Goal: Task Accomplishment & Management: Manage account settings

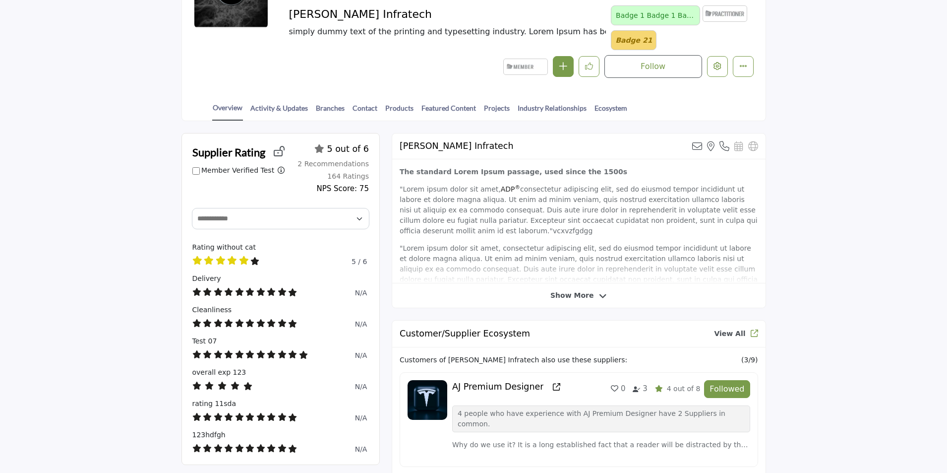
scroll to position [149, 0]
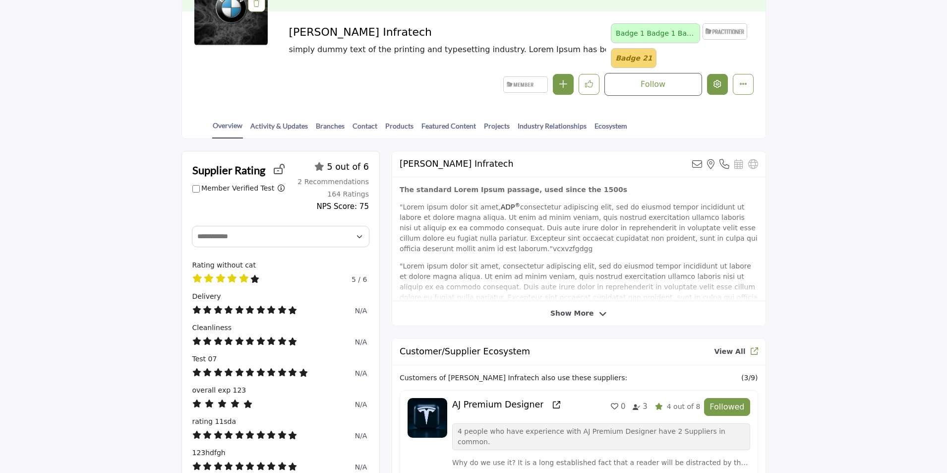
click at [717, 87] on icon "Edit company" at bounding box center [717, 84] width 8 height 8
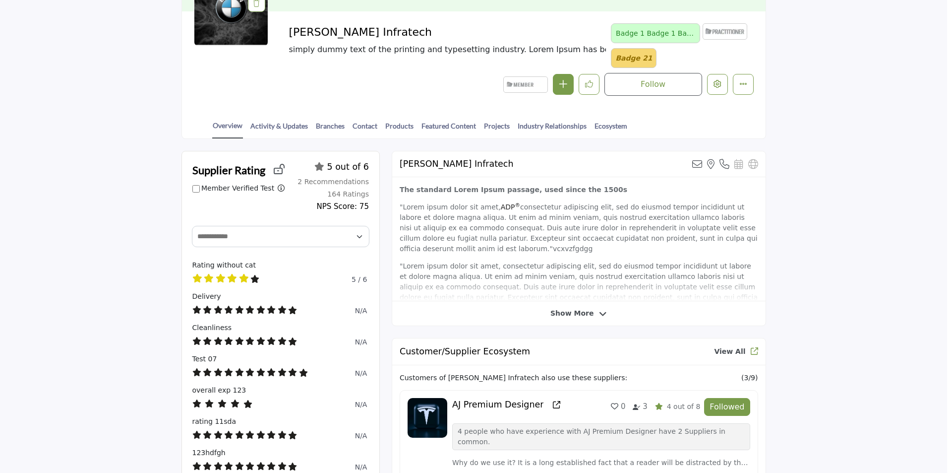
click at [112, 182] on div at bounding box center [476, 236] width 952 height 473
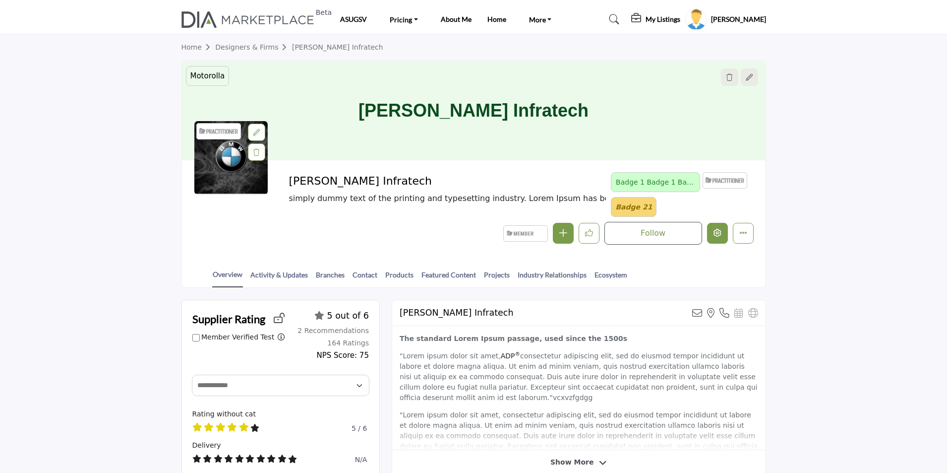
click at [723, 233] on button "Edit company" at bounding box center [717, 233] width 21 height 21
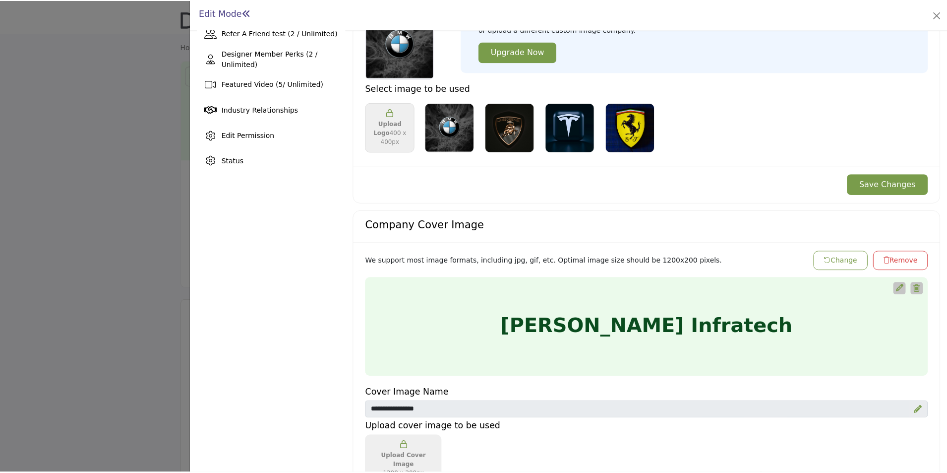
scroll to position [297, 0]
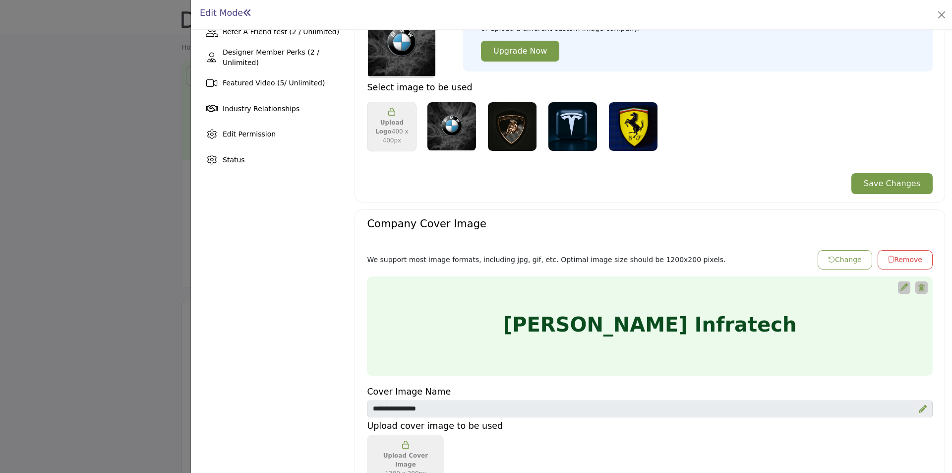
click at [57, 272] on div at bounding box center [476, 236] width 952 height 473
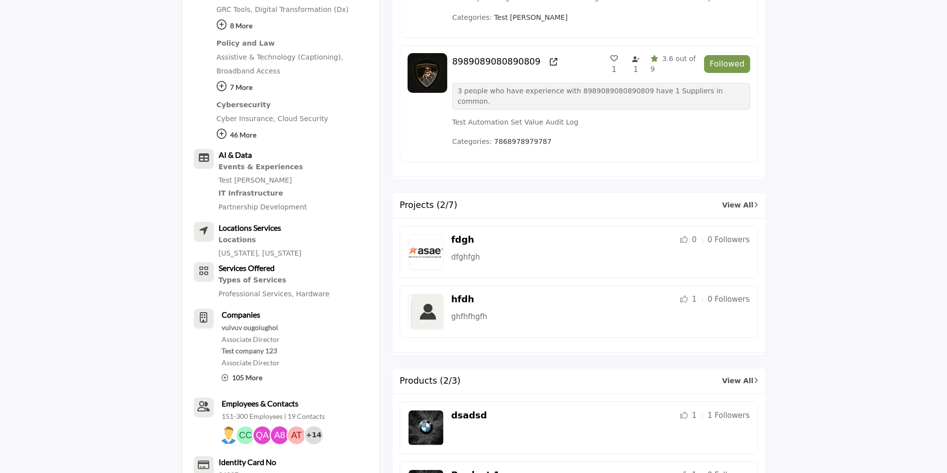
scroll to position [843, 0]
